Goal: Information Seeking & Learning: Learn about a topic

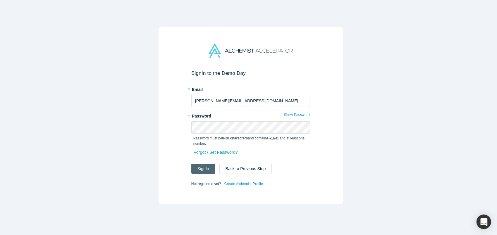
click at [205, 165] on button "Sign In" at bounding box center [203, 169] width 24 height 10
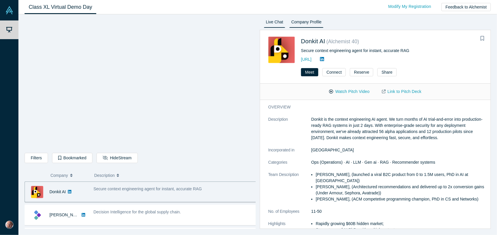
click at [272, 23] on link "Live Chat" at bounding box center [274, 22] width 21 height 9
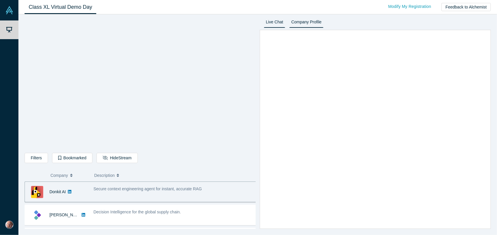
click at [303, 23] on link "Company Profile" at bounding box center [306, 22] width 34 height 9
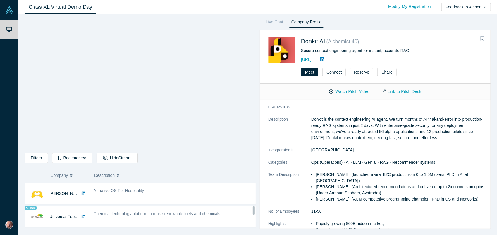
scroll to position [351, 0]
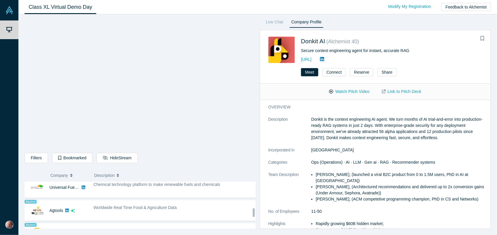
click at [160, 206] on span "Worldwide Real Time Food & Agriculture Data" at bounding box center [135, 207] width 83 height 5
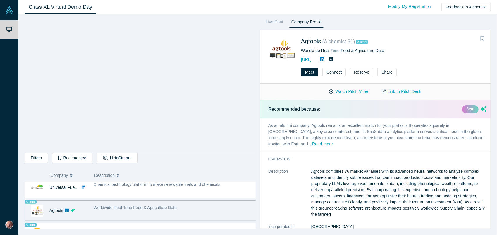
click at [122, 205] on span "Worldwide Real Time Food & Agriculture Data" at bounding box center [135, 207] width 83 height 5
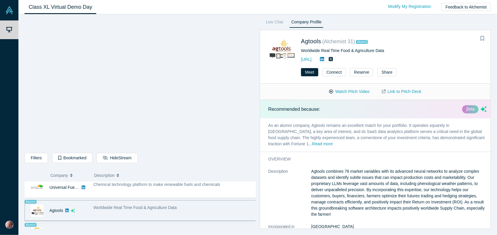
click at [157, 225] on div "Enterprise AI security and data privacy" at bounding box center [174, 234] width 169 height 18
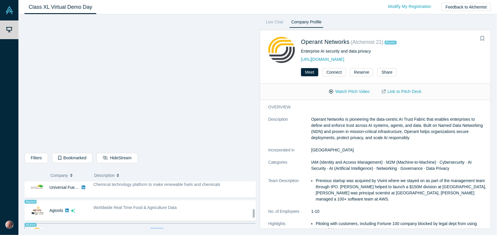
click at [157, 225] on div "Enterprise AI security and data privacy" at bounding box center [174, 234] width 169 height 18
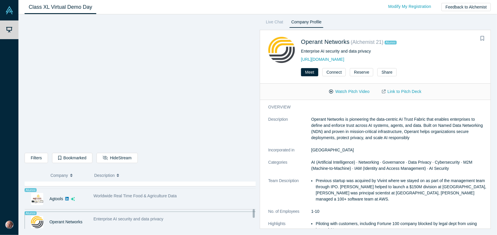
drag, startPoint x: 157, startPoint y: 224, endPoint x: 133, endPoint y: 197, distance: 36.5
click at [133, 197] on div "Worldwide Real Time Food & Agriculture Data" at bounding box center [174, 199] width 169 height 18
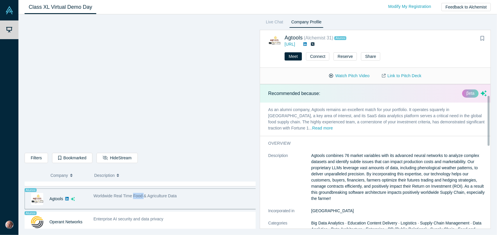
scroll to position [59, 0]
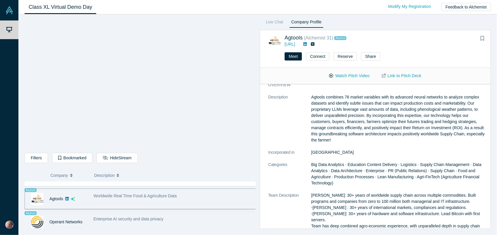
click at [155, 217] on span "Enterprise AI security and data privacy" at bounding box center [129, 219] width 70 height 5
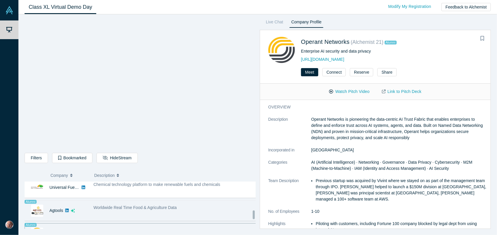
scroll to position [410, 0]
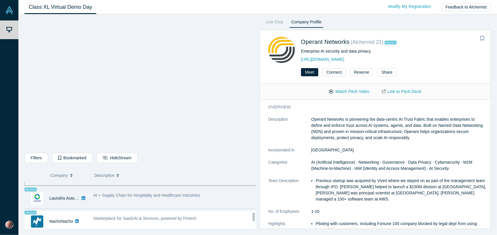
click at [144, 194] on span "AI + Supply Chain for Hospitality and Healthcare Industries" at bounding box center [147, 195] width 107 height 5
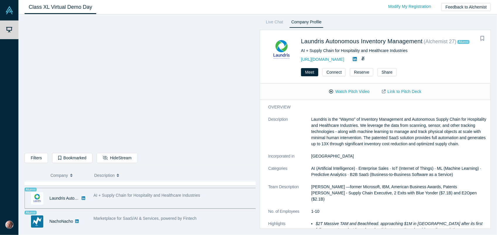
click at [136, 216] on div "Marketplace for SaaS/AI & Services, powered by Fintech" at bounding box center [175, 219] width 163 height 6
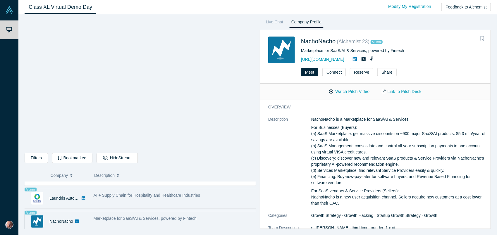
scroll to position [439, 0]
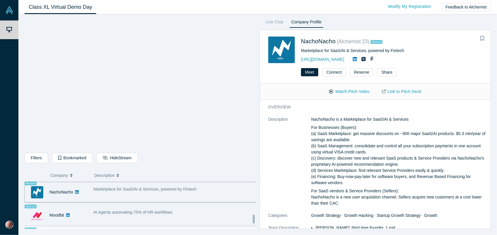
click at [94, 210] on span "AI Agents automating 70% of HR workflows" at bounding box center [133, 212] width 79 height 5
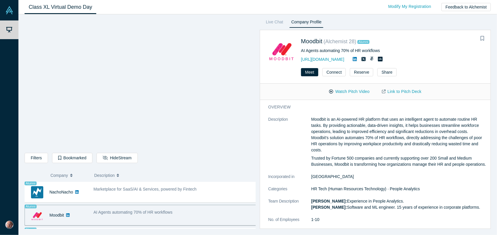
click at [94, 210] on span "AI Agents automating 70% of HR workflows" at bounding box center [133, 212] width 79 height 5
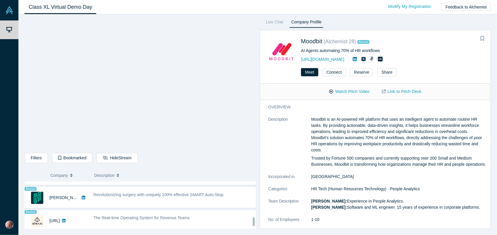
scroll to position [474, 0]
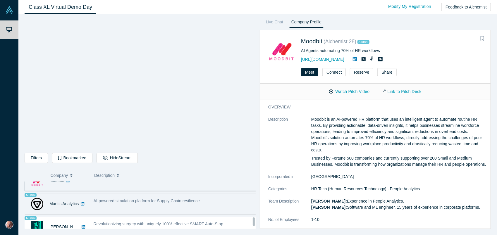
click at [98, 203] on div "AI-powered simulation platform for Supply Chain resilience" at bounding box center [174, 204] width 169 height 18
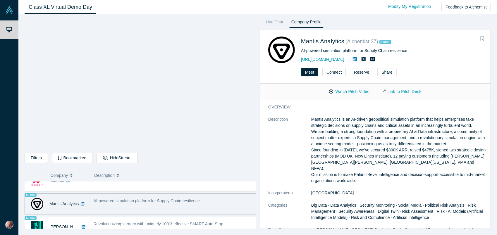
scroll to position [503, 0]
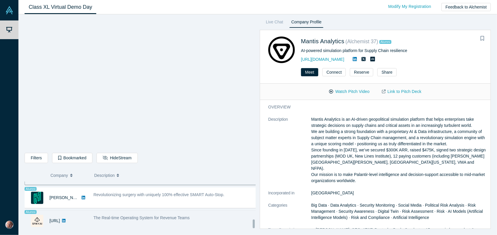
click at [95, 212] on div "The Real-time Operating System for Revenue Teams" at bounding box center [174, 221] width 169 height 18
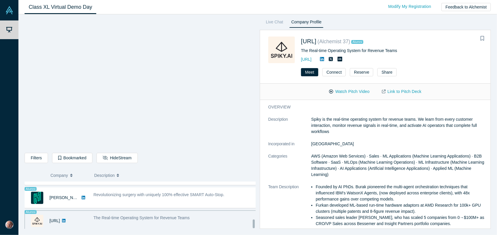
click at [96, 216] on span "The Real-time Operating System for Revenue Teams" at bounding box center [142, 218] width 96 height 5
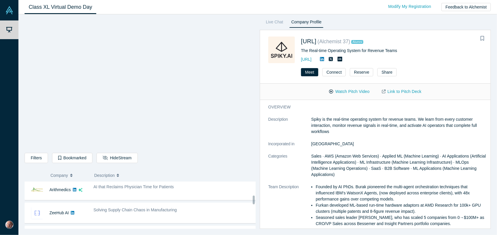
scroll to position [181, 0]
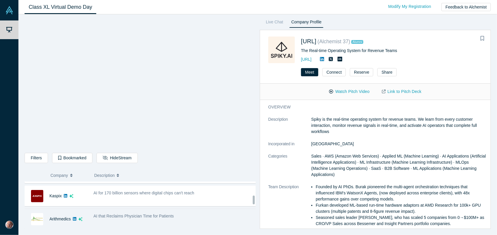
click at [117, 215] on span "AI that Reclaims Physician Time for Patients" at bounding box center [134, 216] width 80 height 5
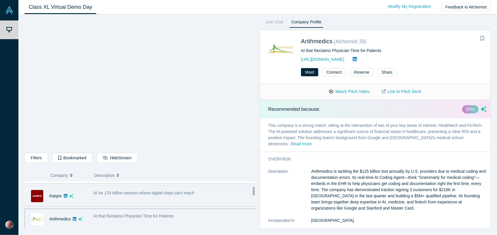
scroll to position [0, 0]
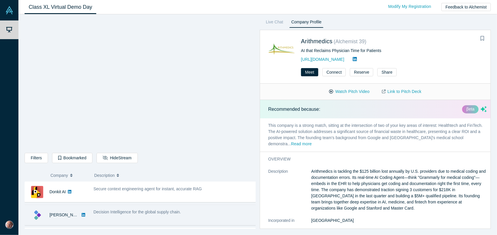
click at [130, 210] on span "Decision Intelligence for the global supply chain." at bounding box center [138, 212] width 88 height 5
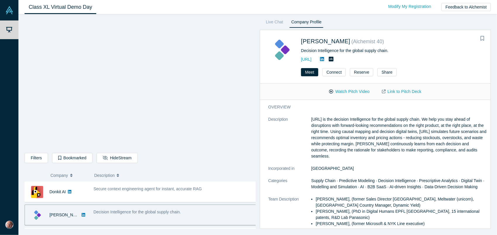
scroll to position [29, 0]
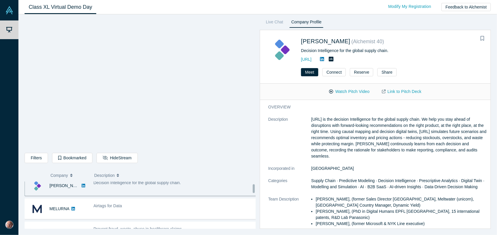
click at [130, 210] on div "Airtags for Data" at bounding box center [174, 209] width 169 height 18
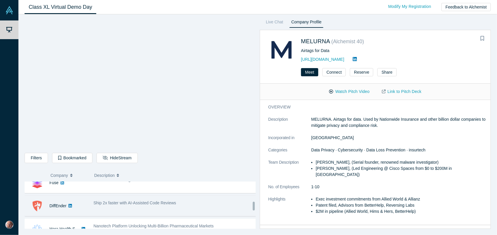
scroll to position [293, 0]
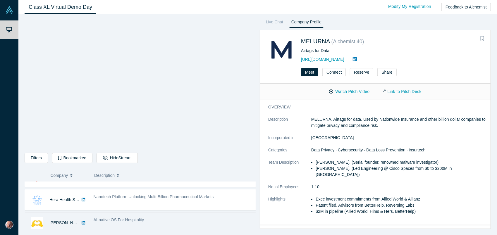
click at [104, 222] on div "AI-native OS For Hospitality" at bounding box center [174, 223] width 169 height 18
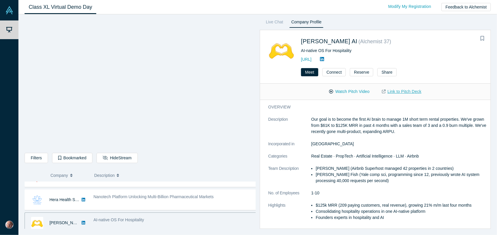
click at [408, 92] on link "Link to Pitch Deck" at bounding box center [402, 92] width 52 height 10
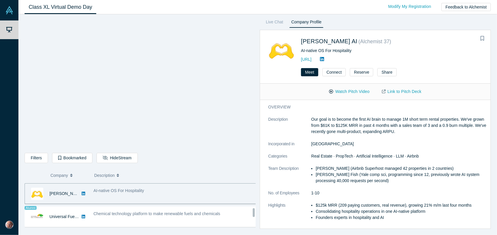
scroll to position [351, 0]
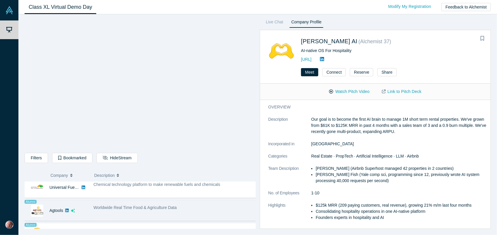
click at [140, 209] on div "Worldwide Real Time Food & Agriculture Data" at bounding box center [174, 211] width 169 height 18
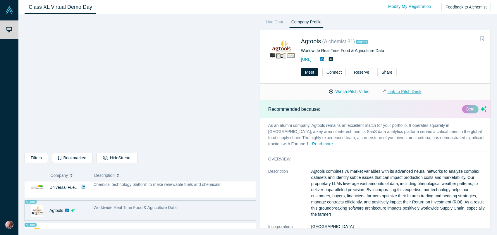
click at [409, 90] on link "Link to Pitch Deck" at bounding box center [402, 92] width 52 height 10
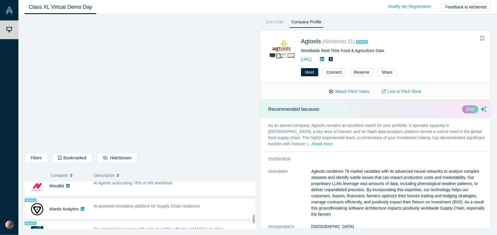
scroll to position [439, 0]
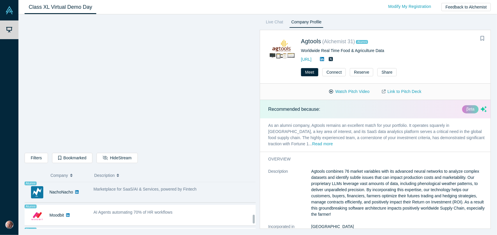
click at [137, 187] on span "Marketplace for SaaS/AI & Services, powered by Fintech" at bounding box center [145, 189] width 103 height 5
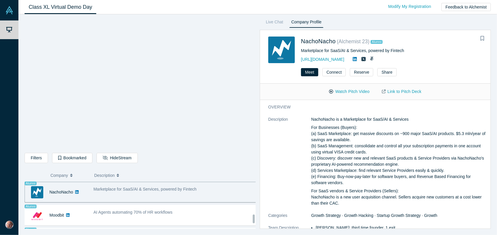
scroll to position [436, 0]
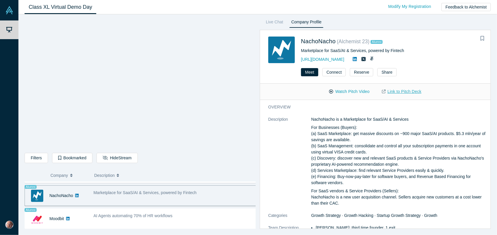
click at [398, 90] on link "Link to Pitch Deck" at bounding box center [402, 92] width 52 height 10
